Goal: Task Accomplishment & Management: Use online tool/utility

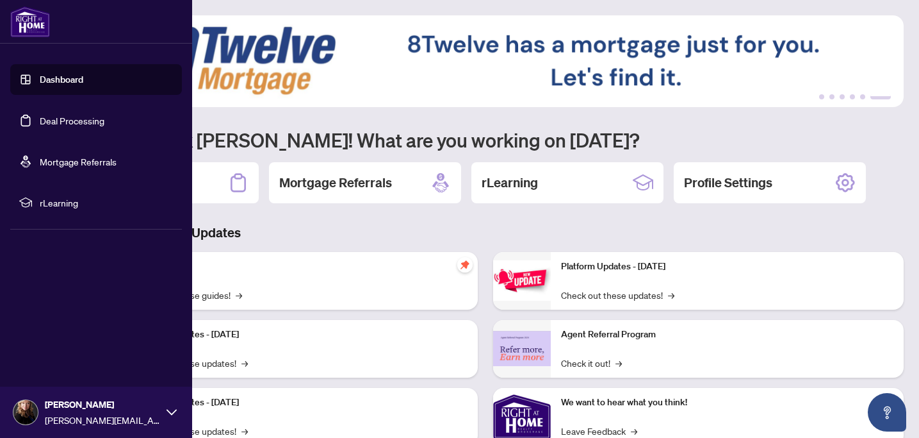
click at [40, 120] on link "Deal Processing" at bounding box center [72, 121] width 65 height 12
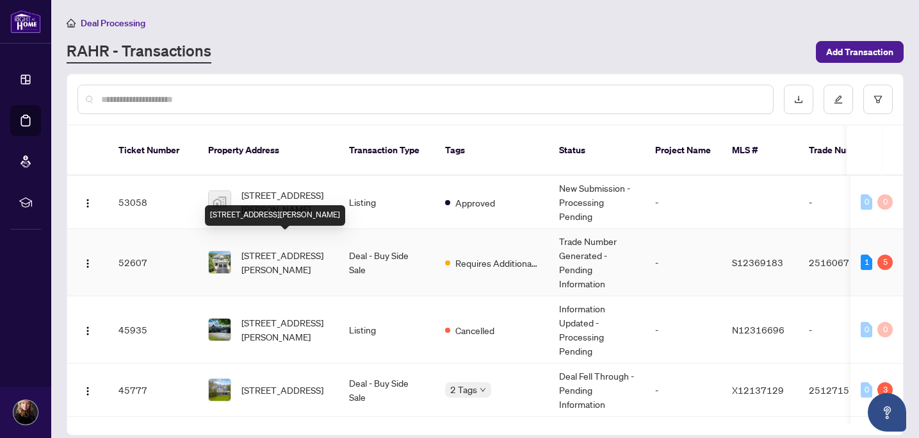
click at [295, 248] on span "53 Christy Dr, Wasaga Beach, Ontario L9Z 0E5, Canada" at bounding box center [285, 262] width 87 height 28
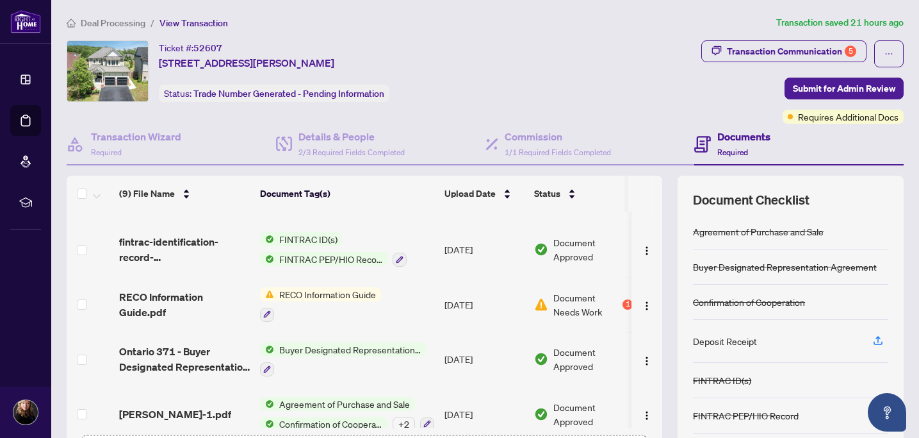
scroll to position [266, 0]
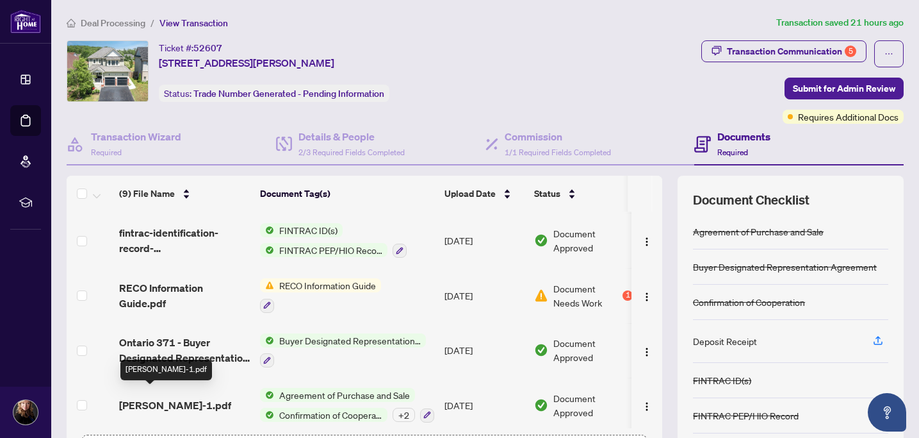
click at [159, 397] on span "Christy-1.pdf" at bounding box center [175, 404] width 112 height 15
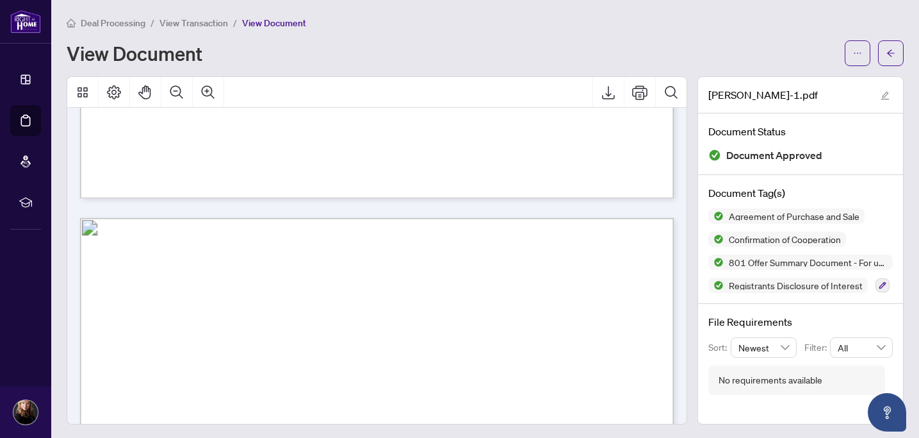
scroll to position [4512, 0]
